Goal: Navigation & Orientation: Find specific page/section

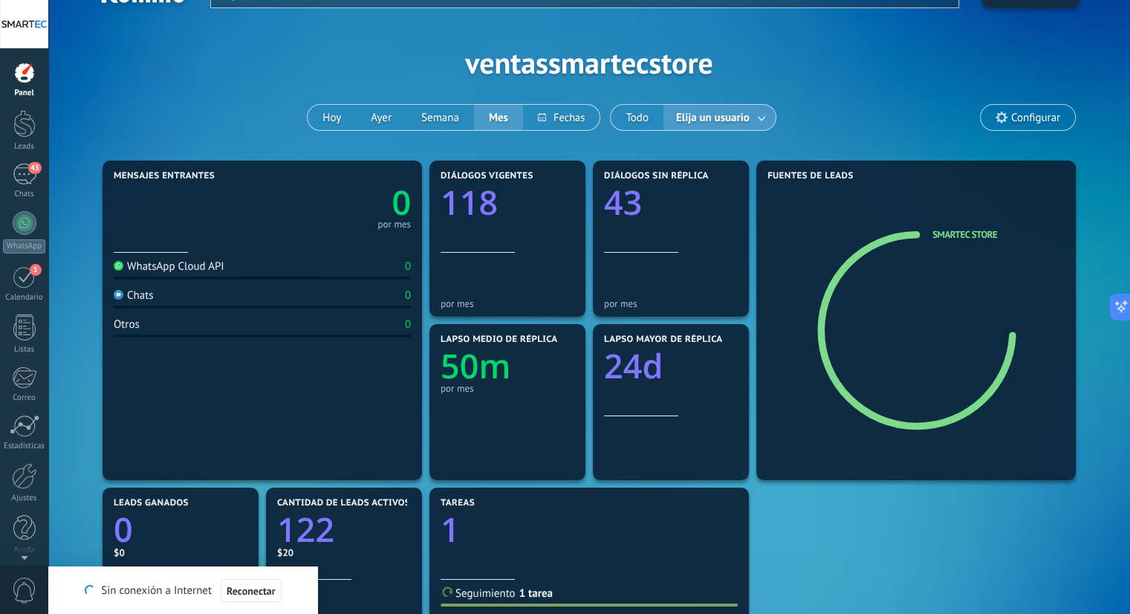
scroll to position [33, 0]
click at [25, 190] on div "Chats" at bounding box center [24, 194] width 43 height 10
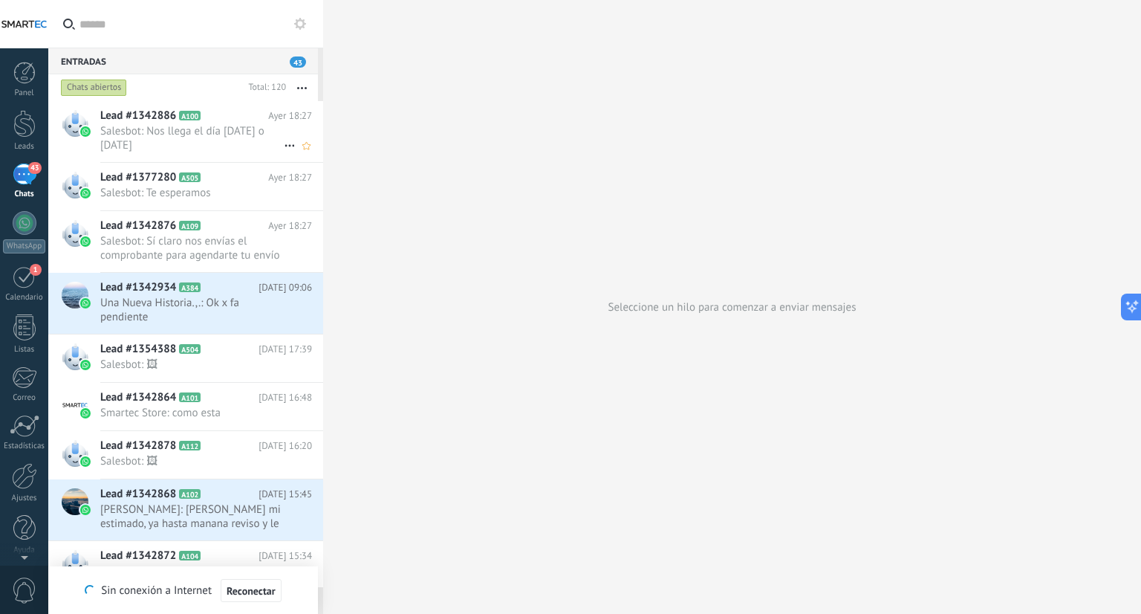
click at [148, 128] on span "Salesbot: Nos llega el día [DATE] o [DATE]" at bounding box center [191, 138] width 183 height 28
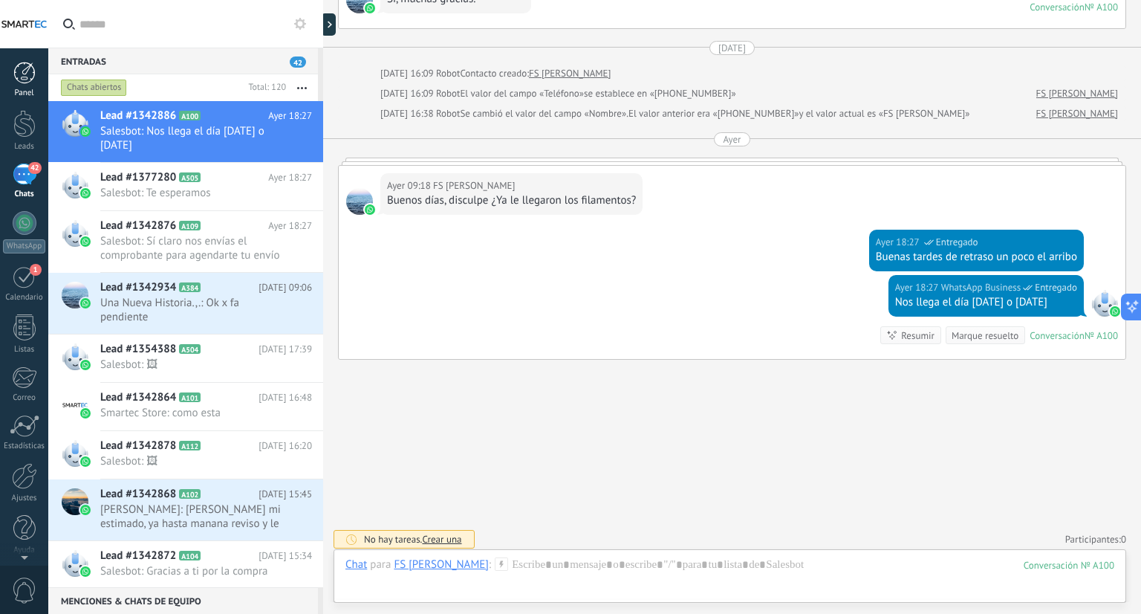
click at [16, 74] on div at bounding box center [24, 73] width 22 height 22
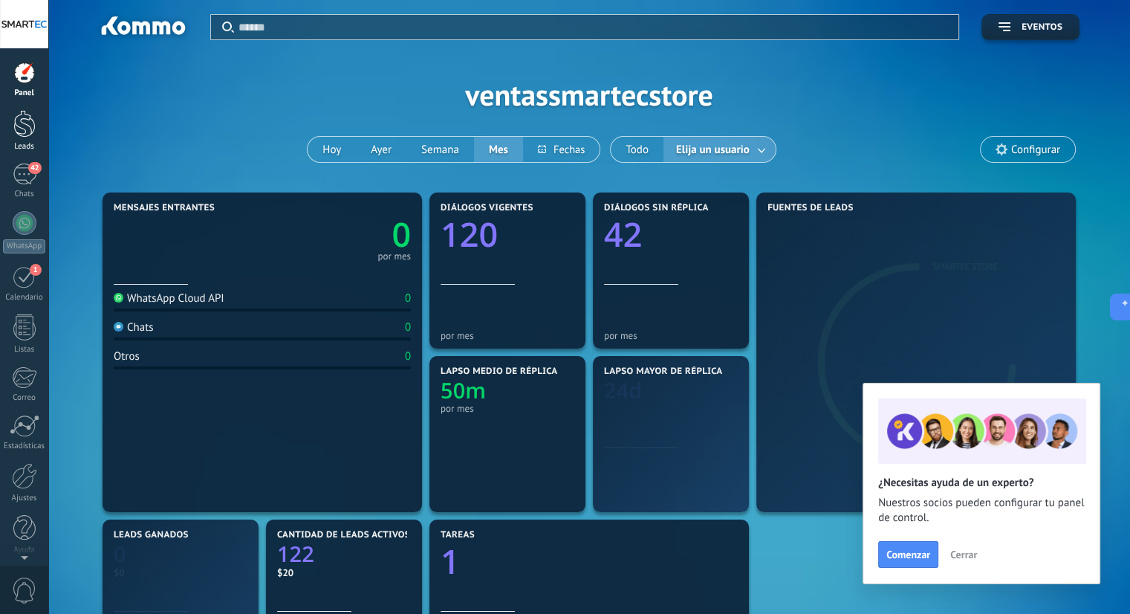
click at [26, 137] on div at bounding box center [24, 123] width 22 height 27
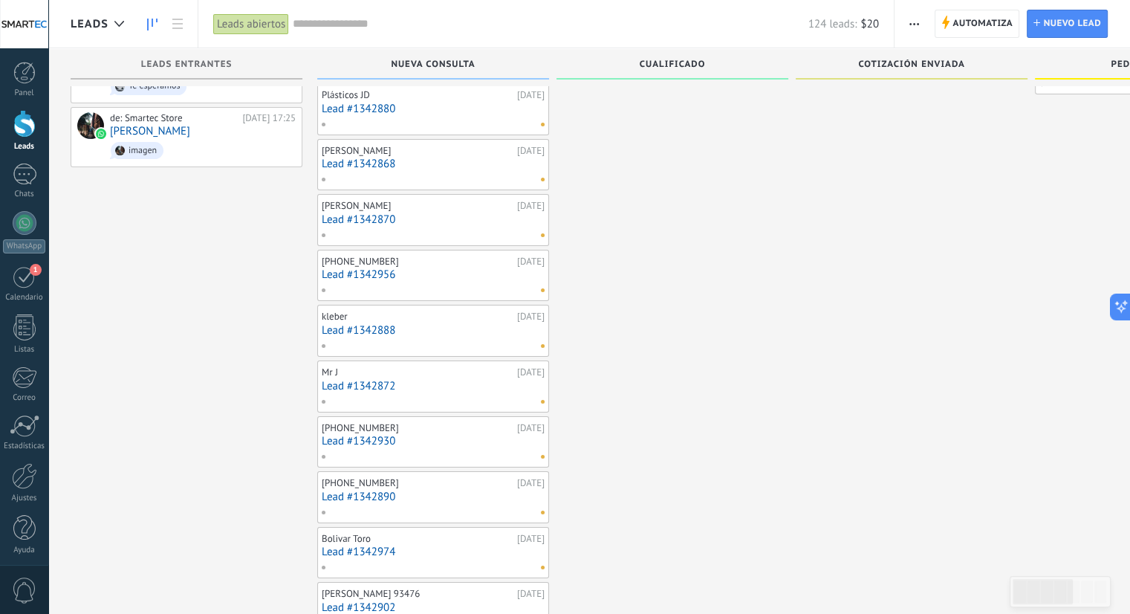
scroll to position [56, 0]
click at [18, 179] on div at bounding box center [25, 174] width 24 height 22
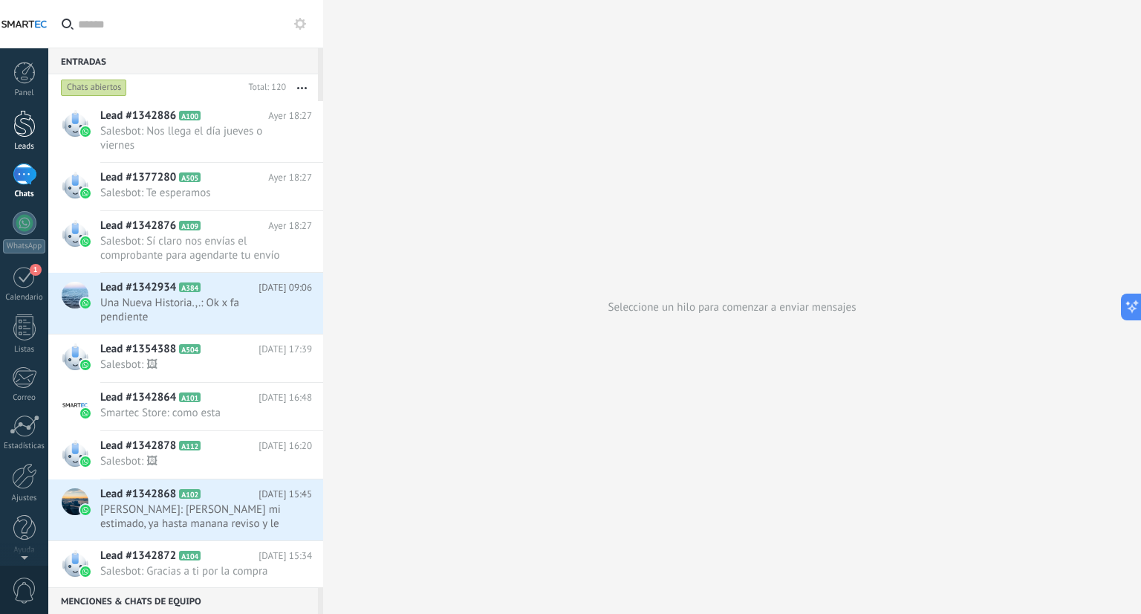
click at [30, 143] on div "Leads" at bounding box center [24, 147] width 43 height 10
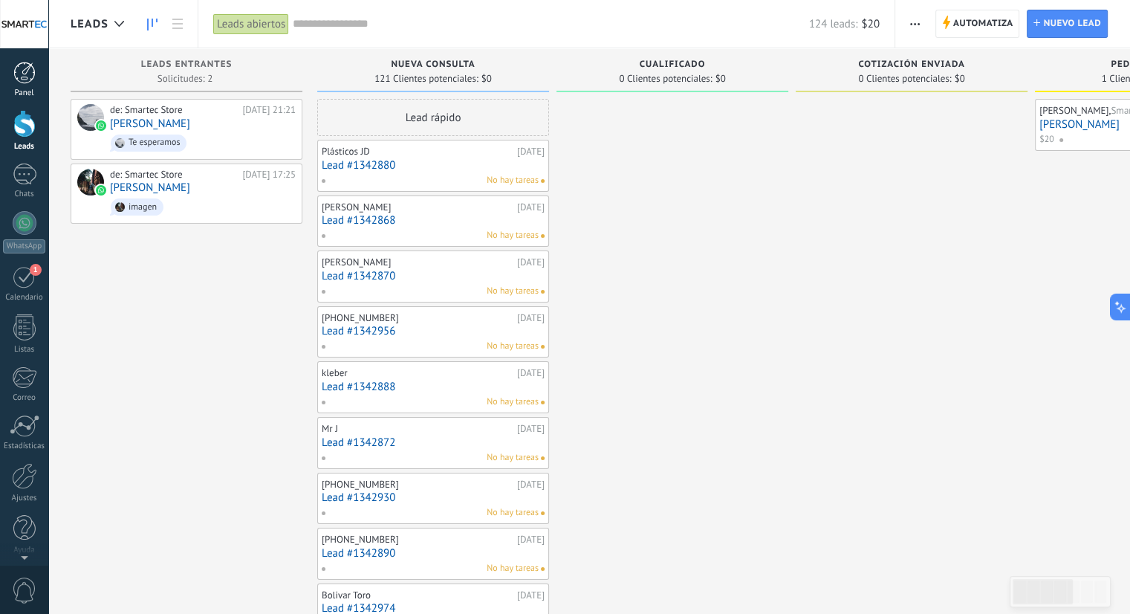
click at [30, 90] on div "Panel" at bounding box center [24, 93] width 43 height 10
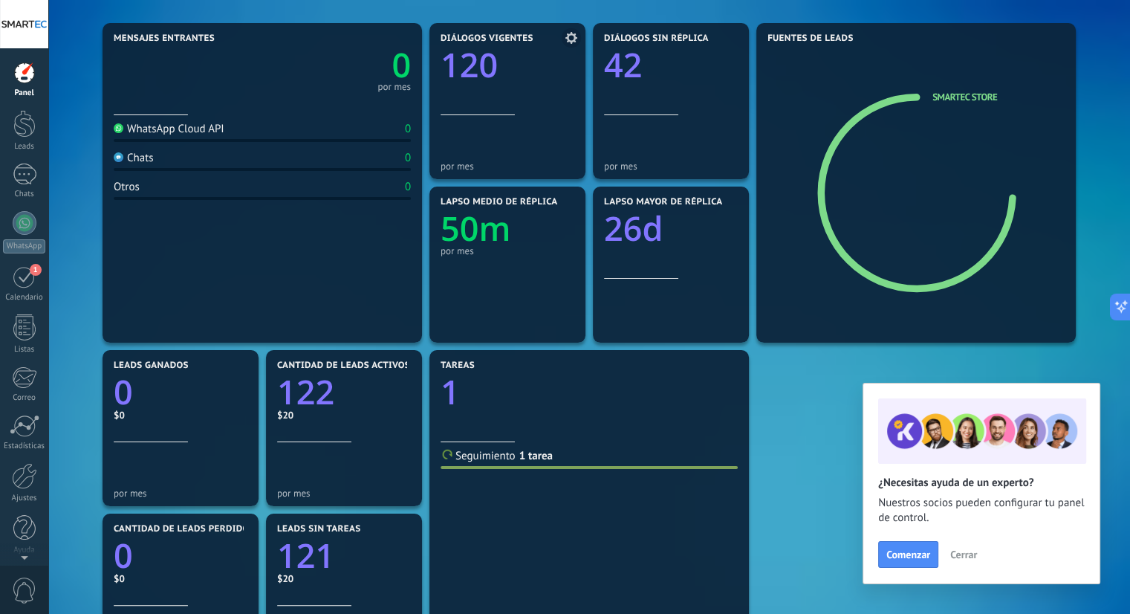
scroll to position [169, 0]
click at [27, 182] on div "42" at bounding box center [25, 174] width 24 height 22
